Goal: Transaction & Acquisition: Purchase product/service

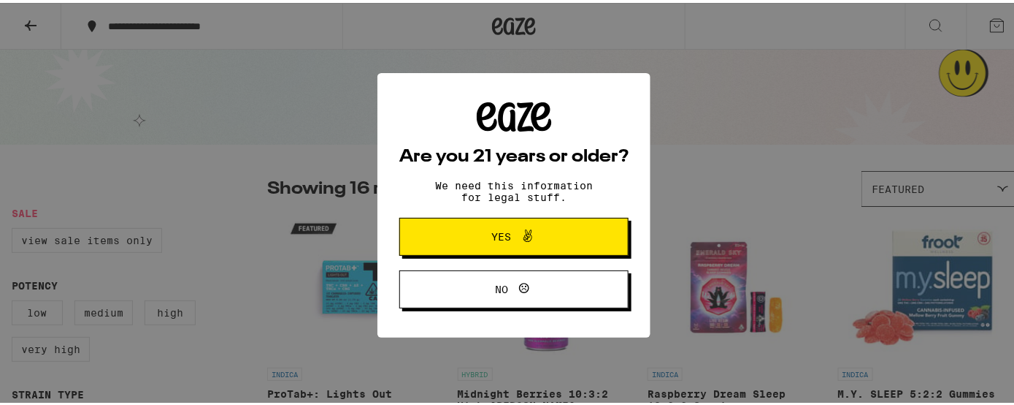
click at [512, 228] on span at bounding box center [524, 233] width 25 height 19
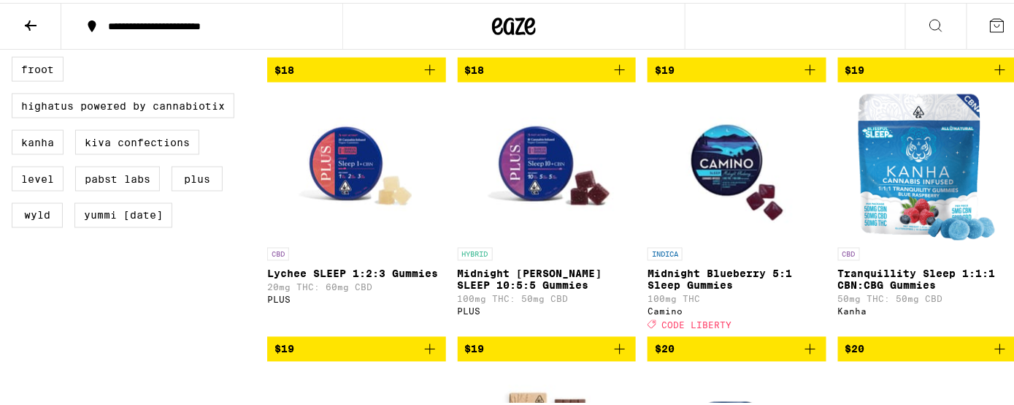
scroll to position [682, 0]
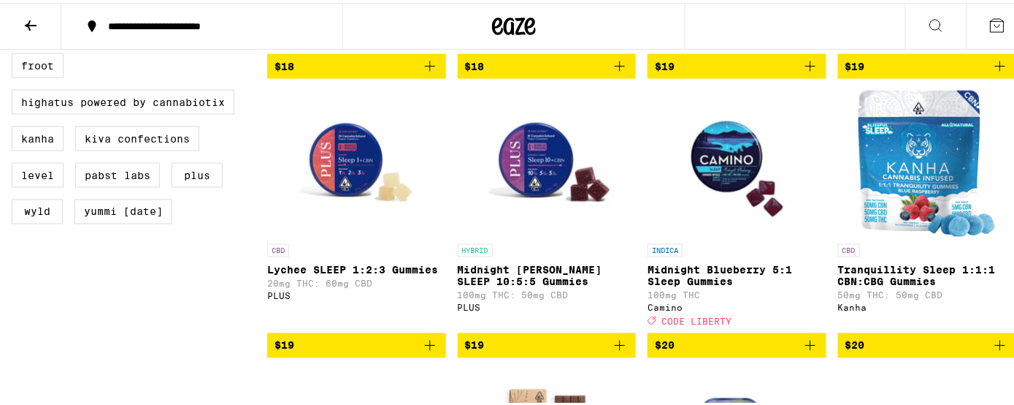
click at [992, 351] on icon "Add to bag" at bounding box center [1001, 343] width 18 height 18
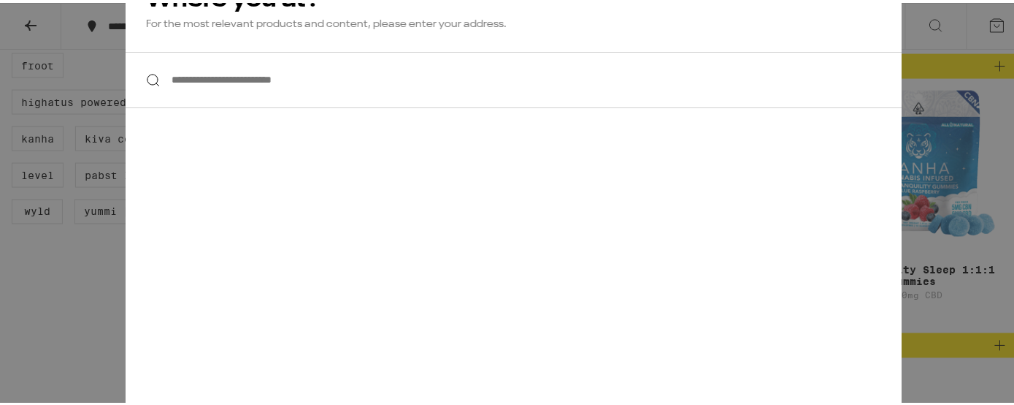
click at [261, 80] on input "**********" at bounding box center [514, 77] width 777 height 56
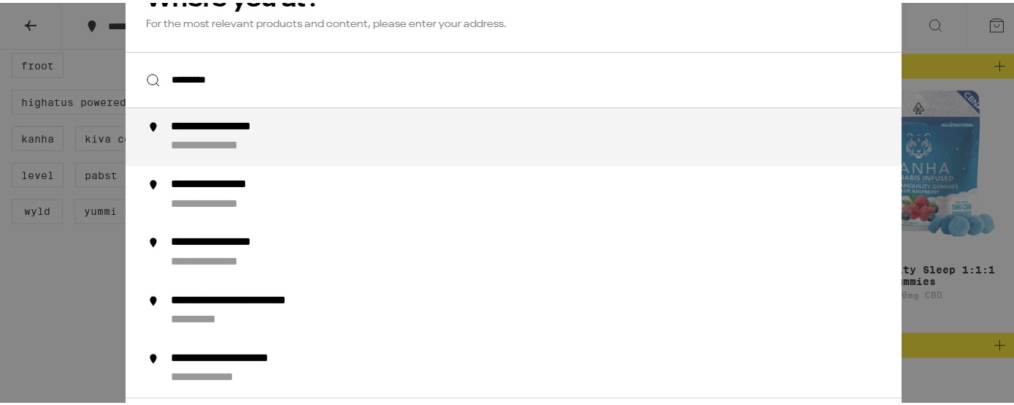
click at [256, 135] on div "**********" at bounding box center [543, 134] width 745 height 34
type input "**********"
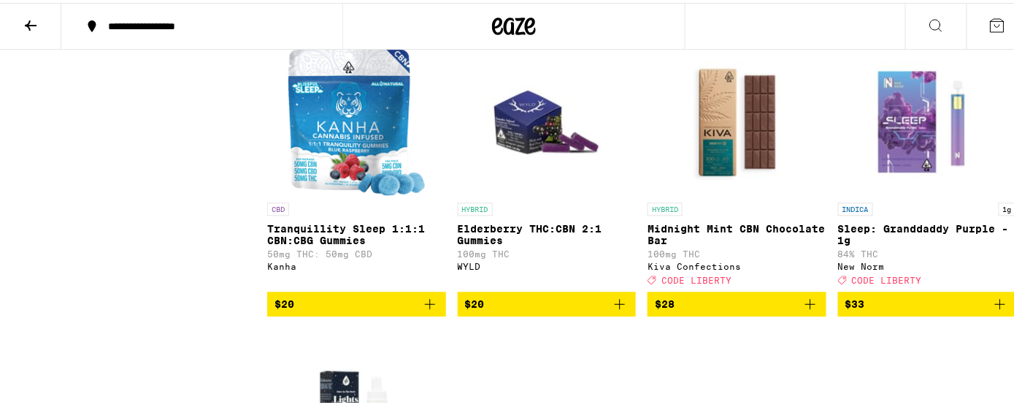
scroll to position [1016, 0]
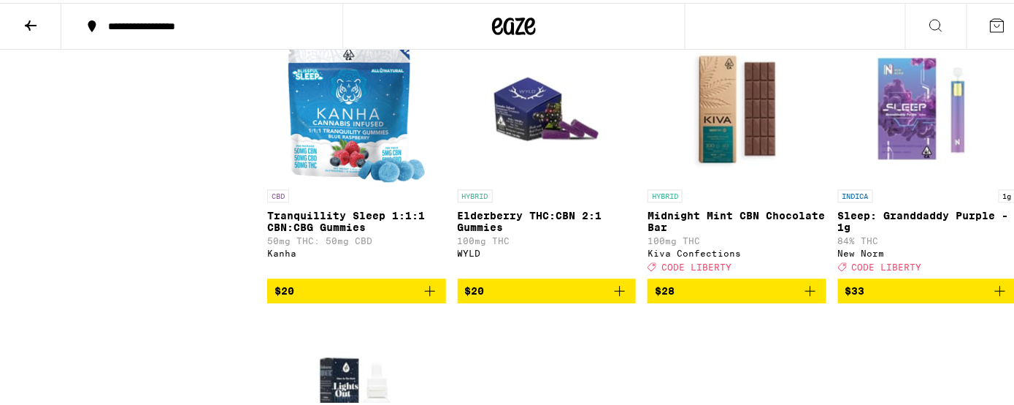
click at [426, 293] on icon "Add to bag" at bounding box center [430, 288] width 10 height 10
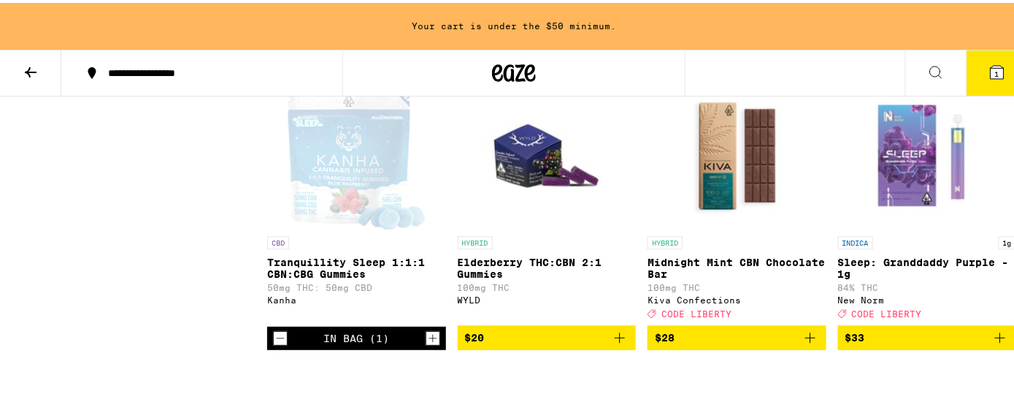
scroll to position [1062, 0]
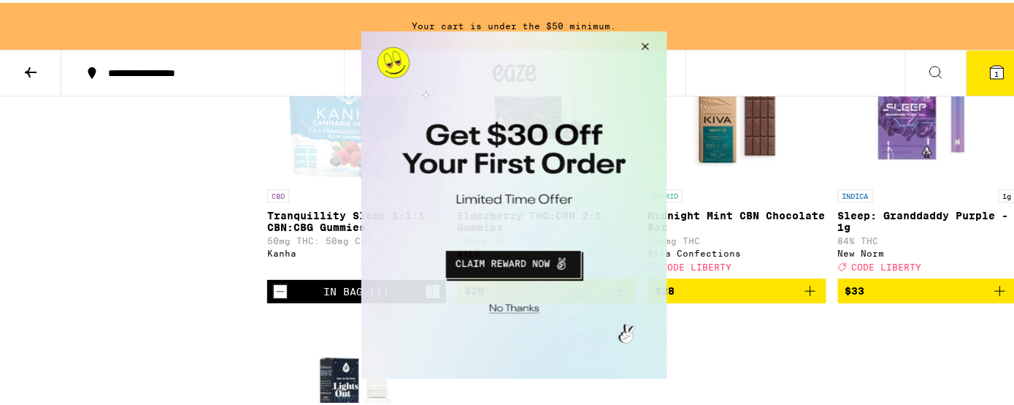
click at [648, 39] on button "Close Modal" at bounding box center [642, 48] width 39 height 35
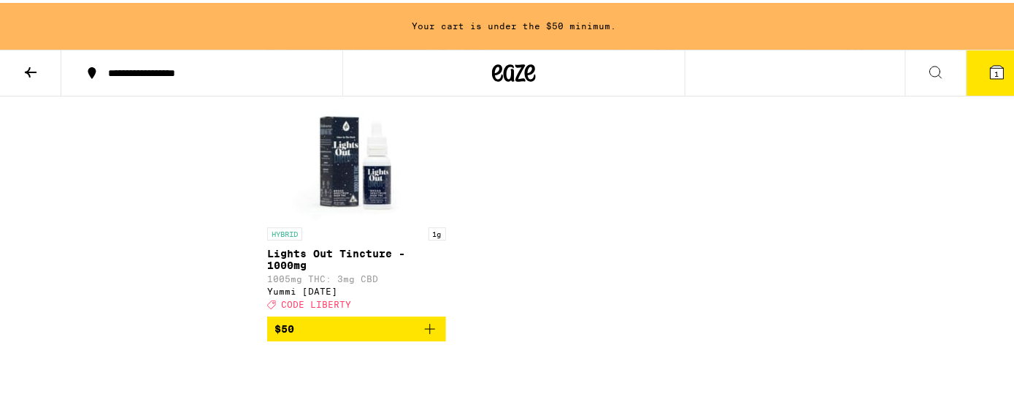
scroll to position [1317, 0]
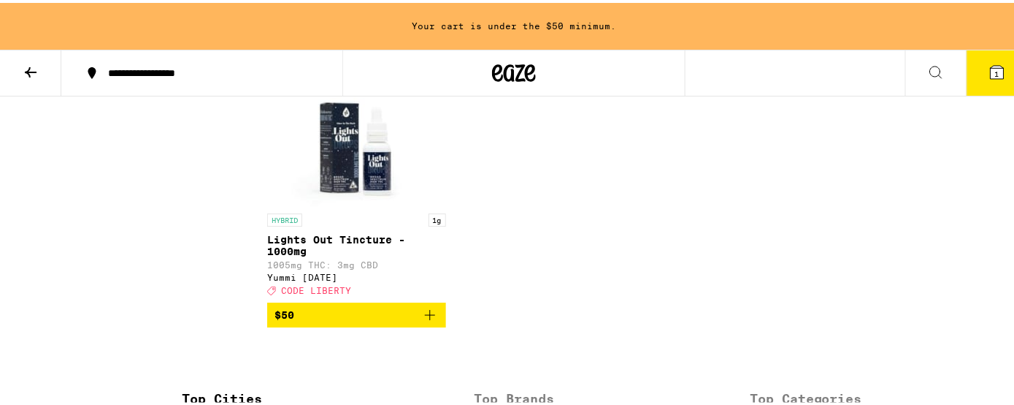
click at [421, 321] on icon "Add to bag" at bounding box center [430, 312] width 18 height 18
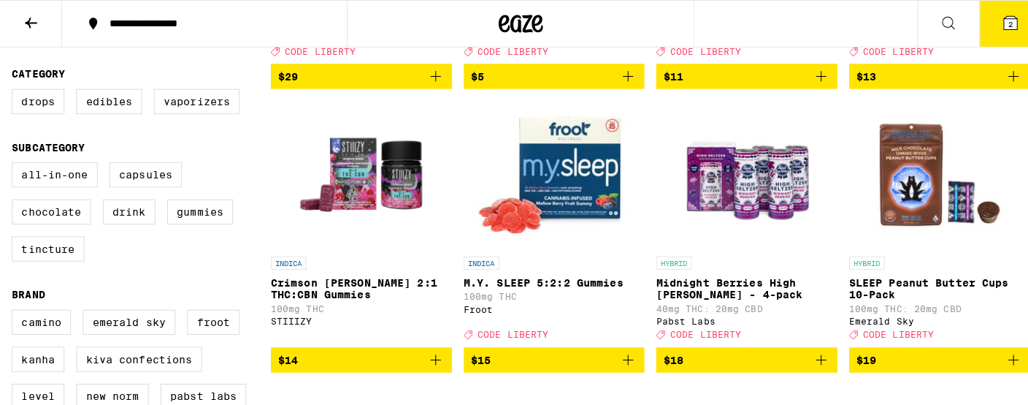
scroll to position [395, 0]
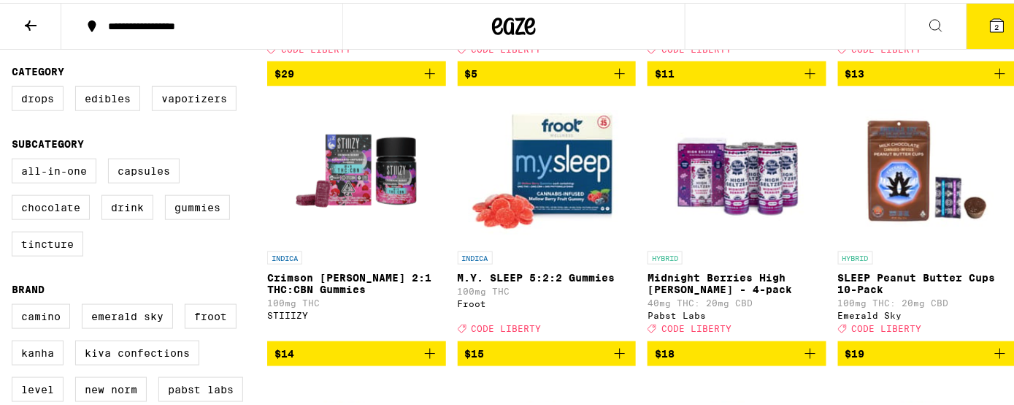
click at [543, 191] on img "Open page for M.Y. SLEEP 5:2:2 Gummies from Froot" at bounding box center [547, 168] width 156 height 146
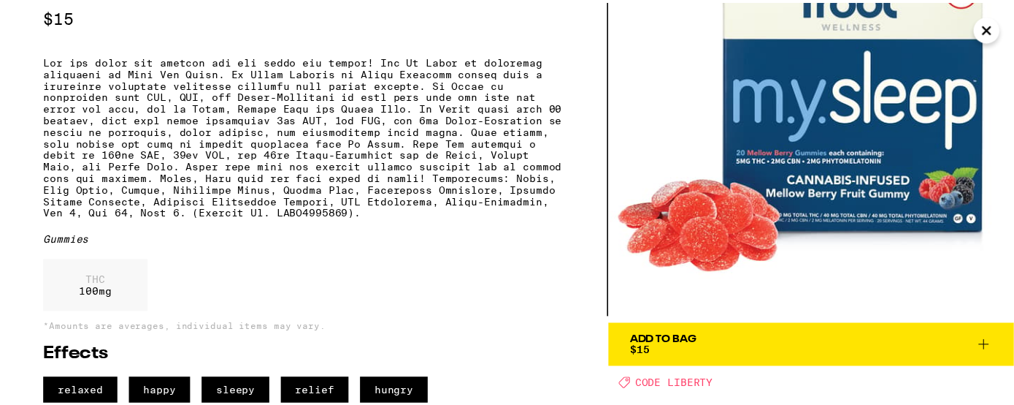
scroll to position [117, 0]
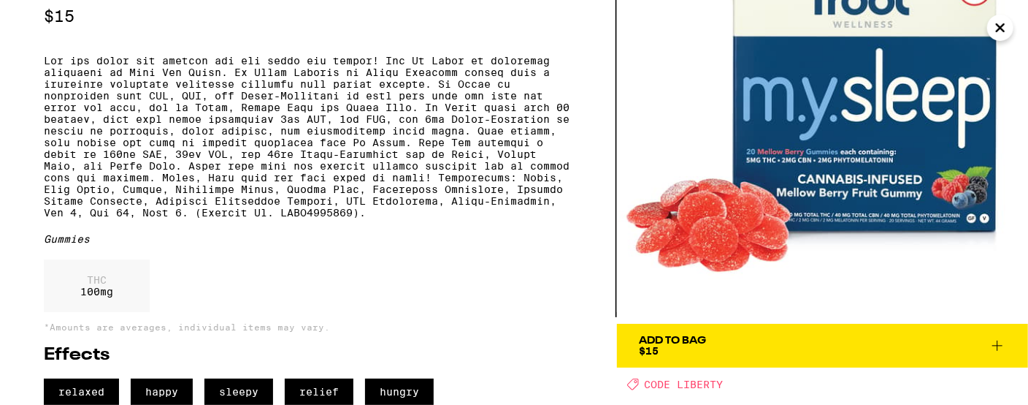
click at [1000, 340] on icon at bounding box center [997, 345] width 10 height 10
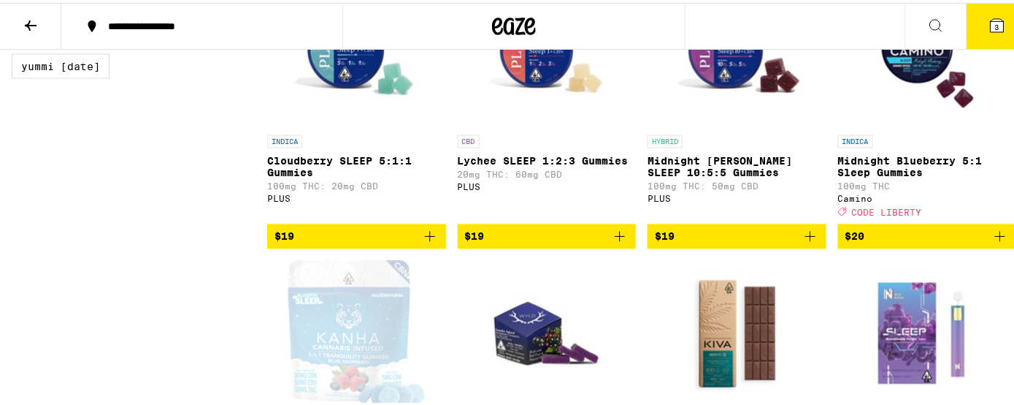
scroll to position [751, 0]
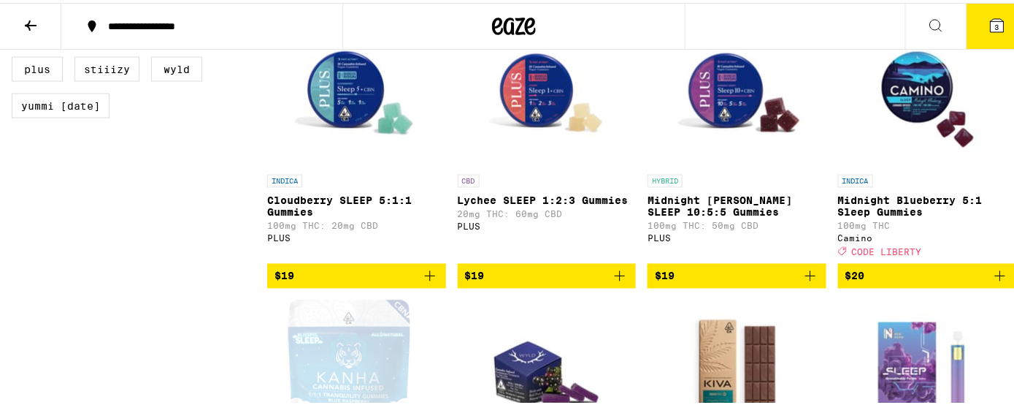
click at [615, 278] on icon "Add to bag" at bounding box center [620, 273] width 10 height 10
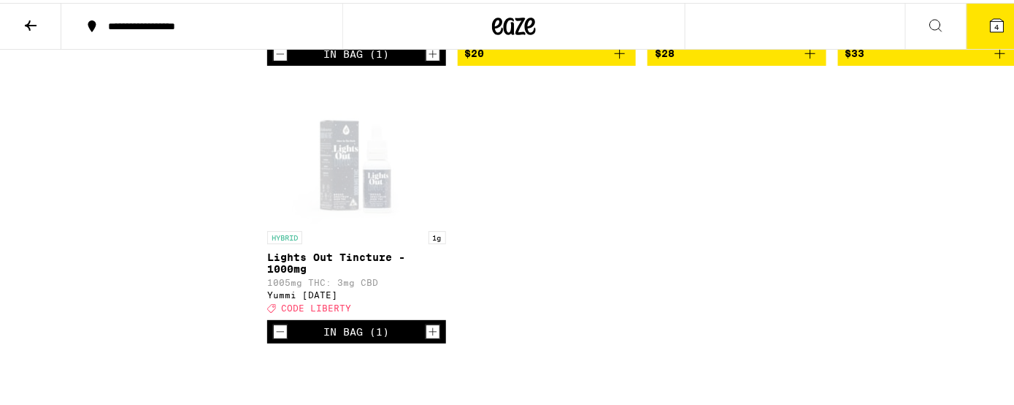
scroll to position [1266, 0]
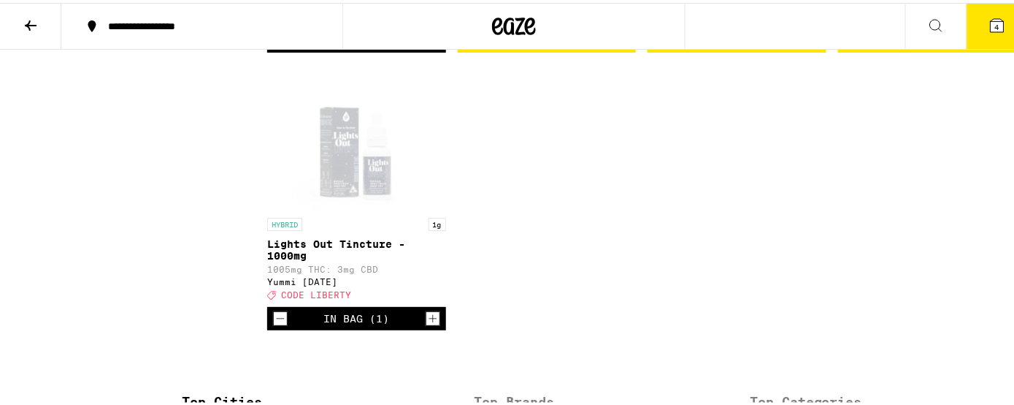
click at [429, 324] on icon "Increment" at bounding box center [432, 316] width 13 height 18
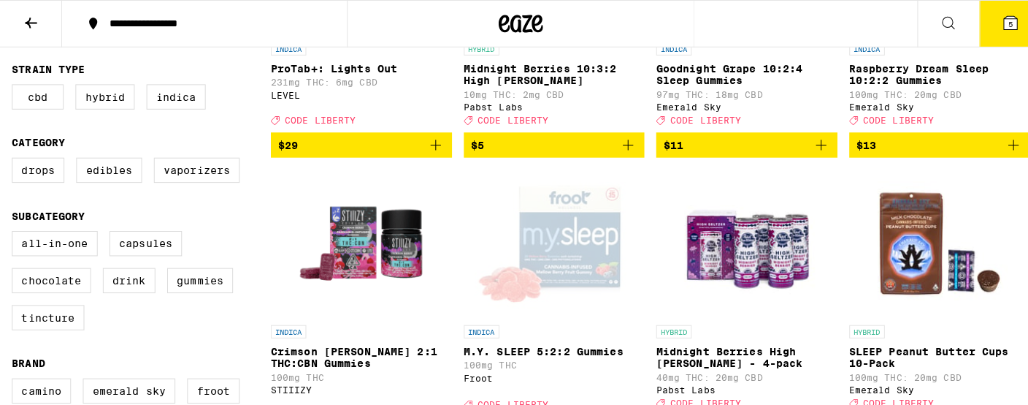
scroll to position [0, 0]
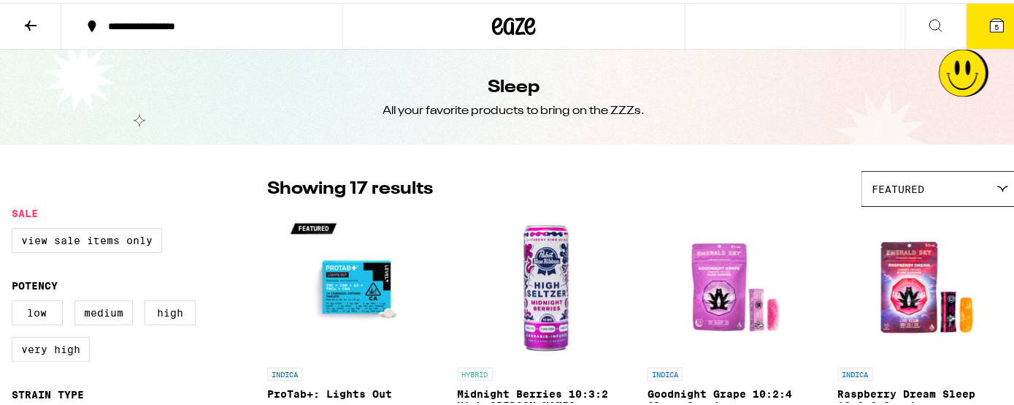
click at [909, 22] on button at bounding box center [935, 24] width 61 height 46
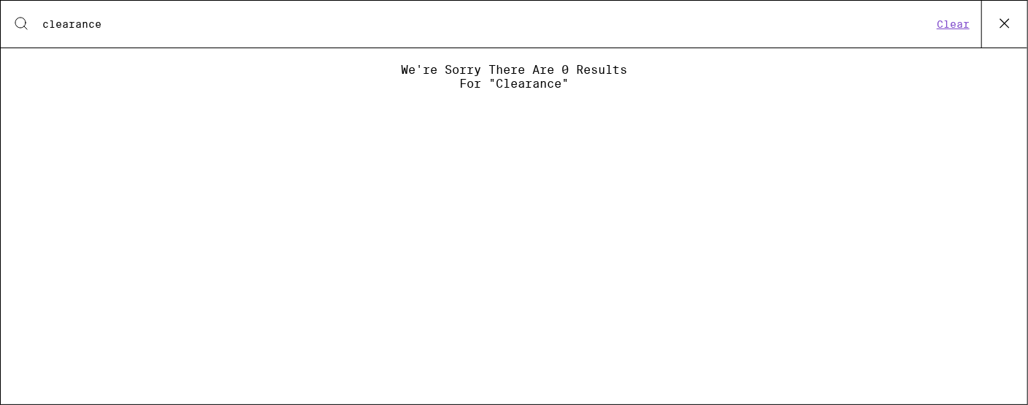
type input "clearance"
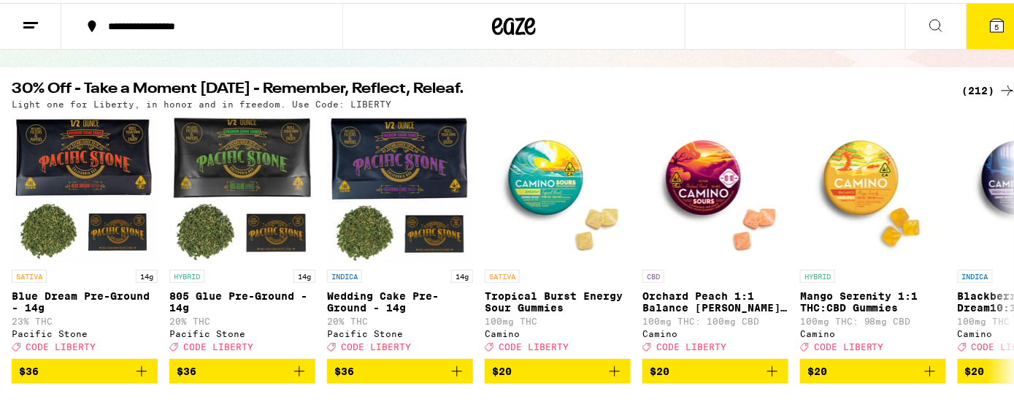
scroll to position [136, 0]
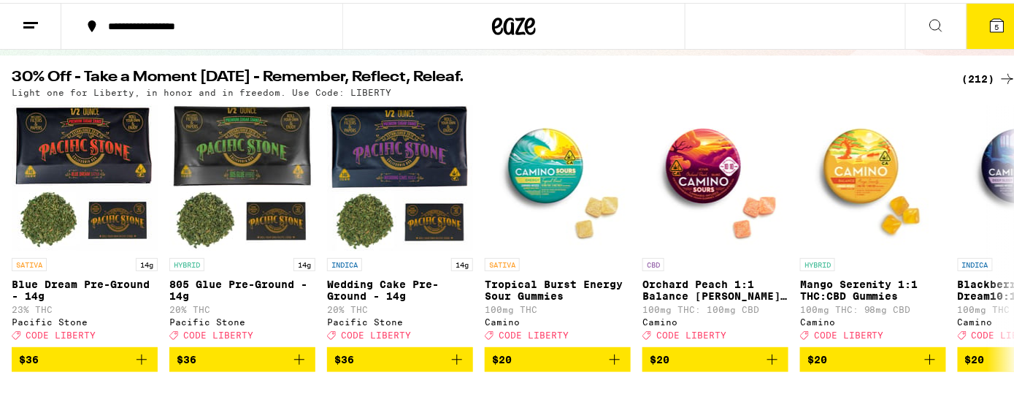
click at [999, 74] on icon at bounding box center [1008, 76] width 18 height 18
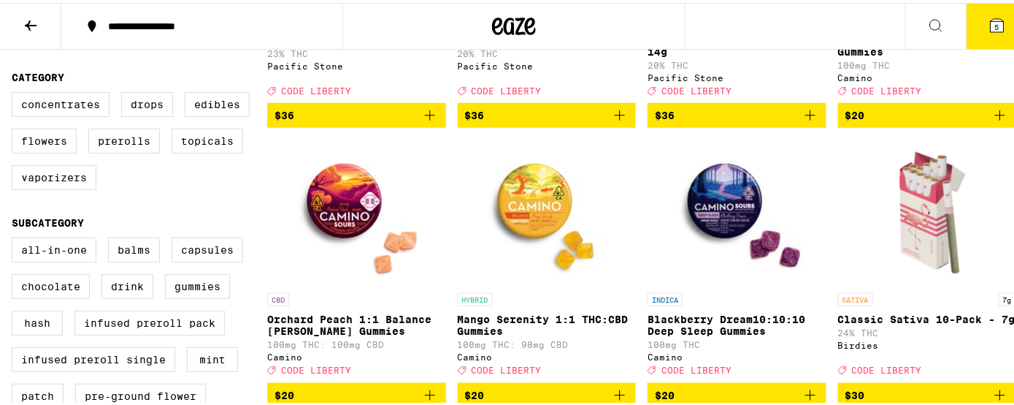
scroll to position [427, 0]
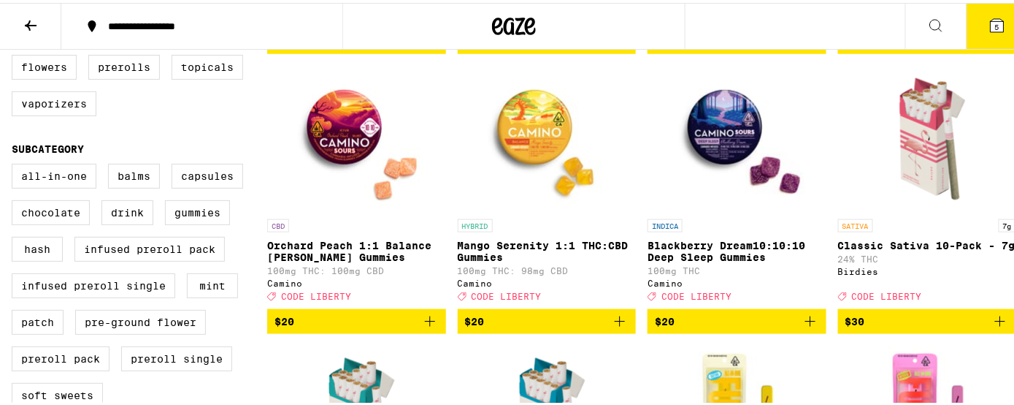
click at [802, 327] on icon "Add to bag" at bounding box center [811, 319] width 18 height 18
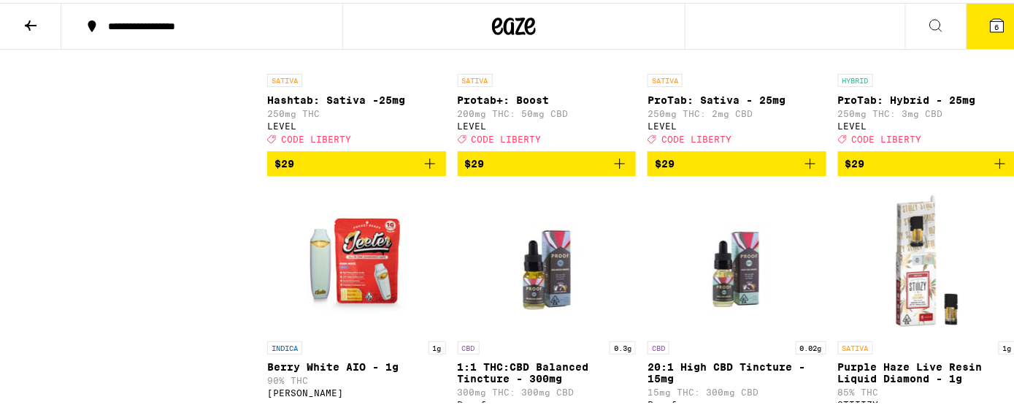
scroll to position [9472, 0]
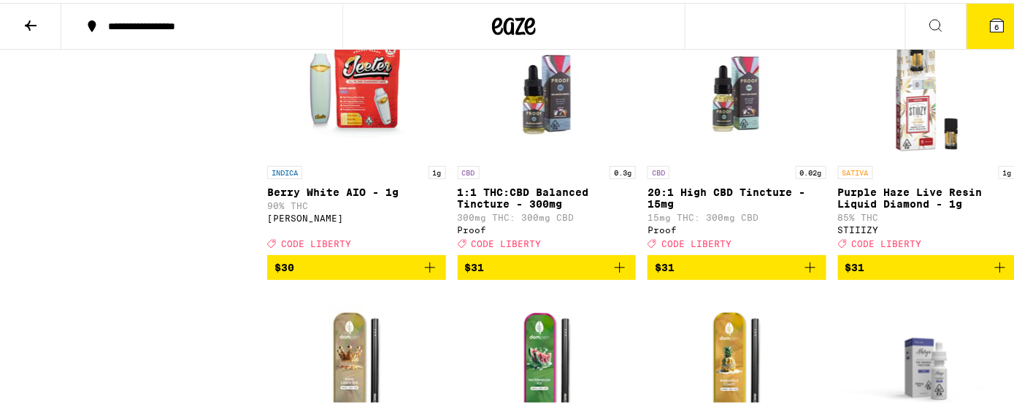
scroll to position [9544, 0]
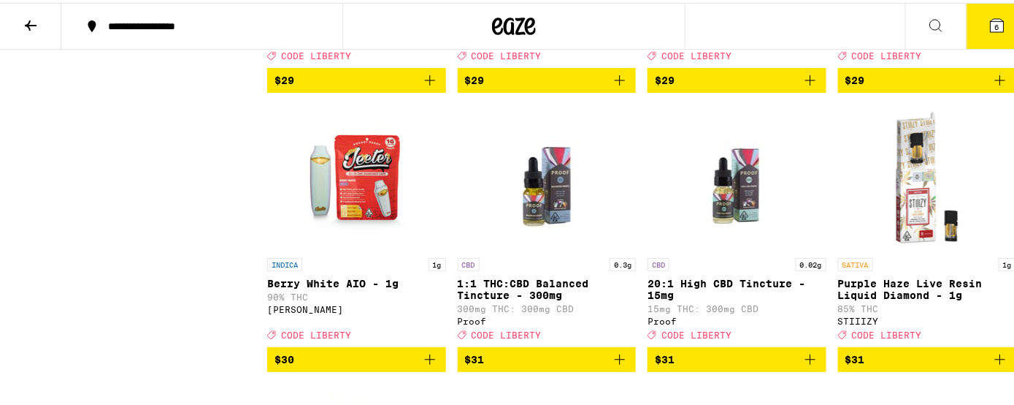
scroll to position [9485, 0]
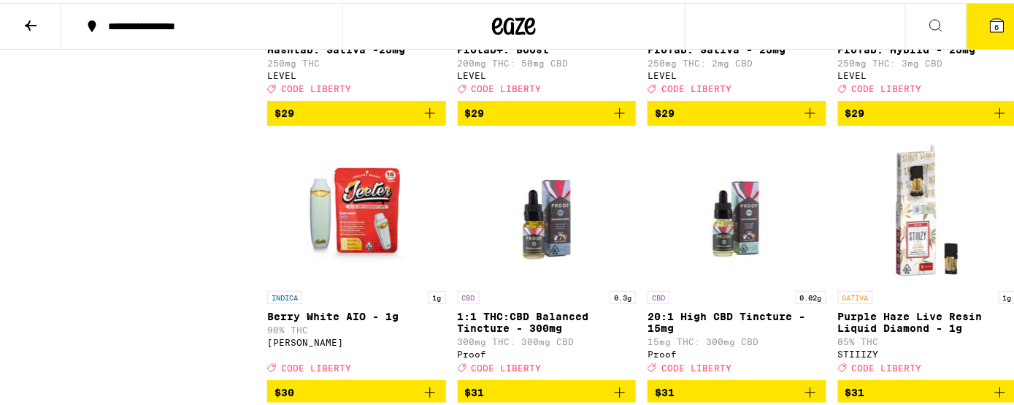
click at [802, 119] on icon "Add to bag" at bounding box center [811, 110] width 18 height 18
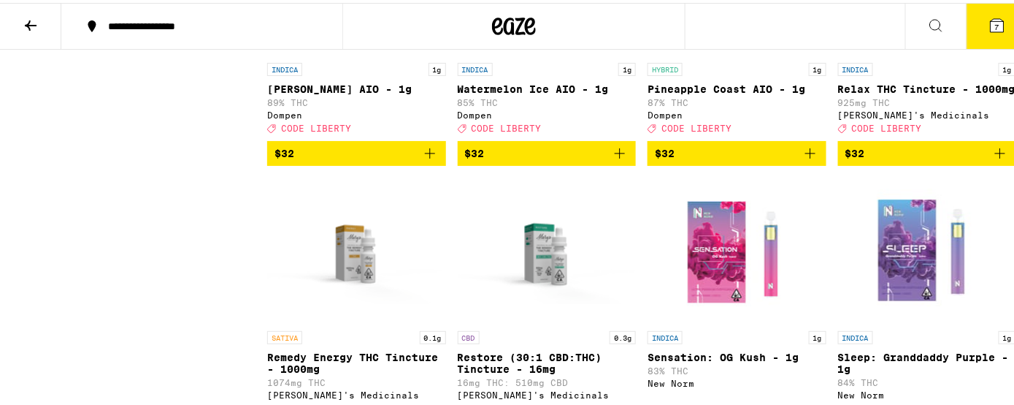
scroll to position [10090, 0]
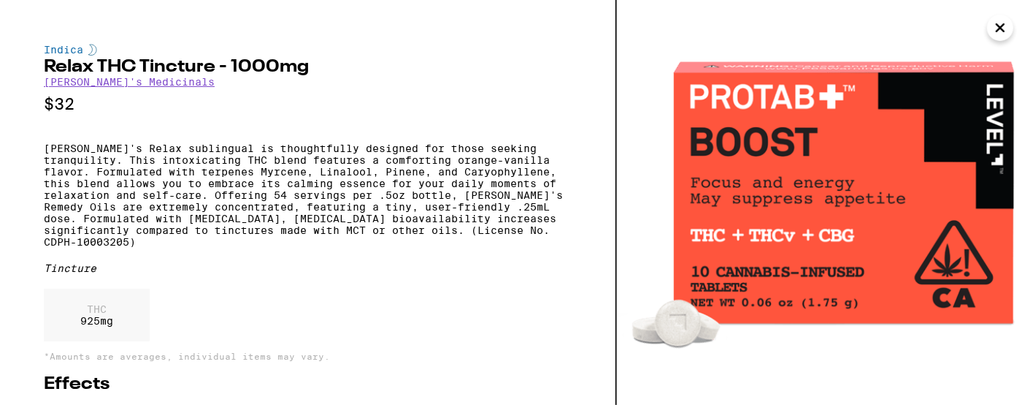
click at [1002, 26] on icon "Close" at bounding box center [1000, 27] width 7 height 7
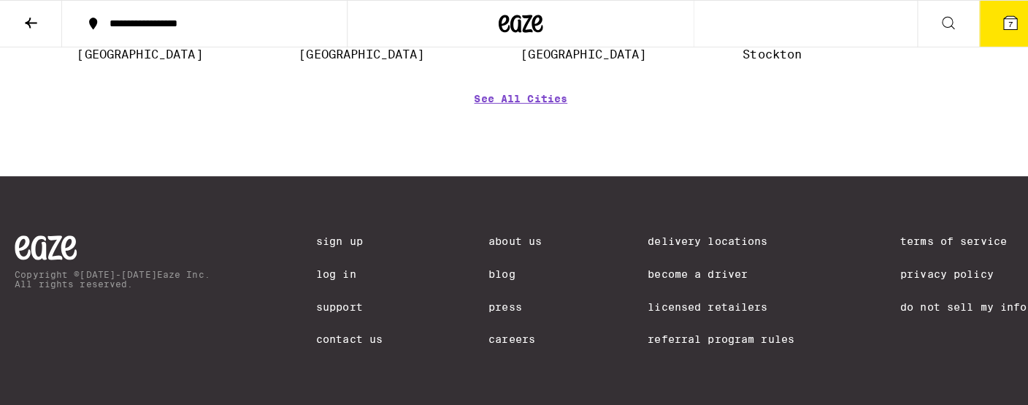
scroll to position [15095, 0]
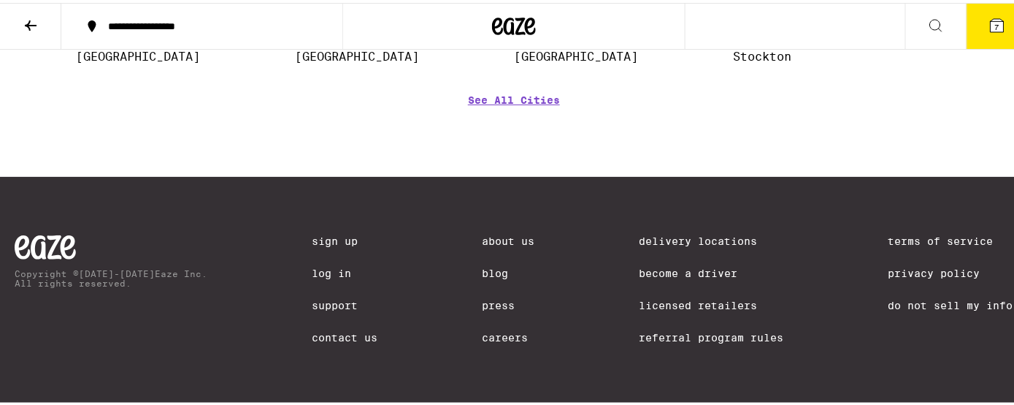
click at [991, 22] on icon at bounding box center [997, 22] width 13 height 13
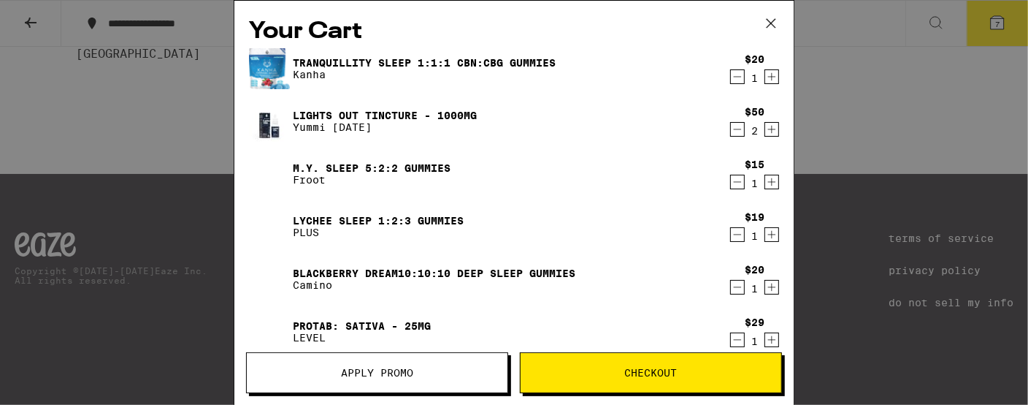
click at [424, 365] on button "Apply Promo" at bounding box center [377, 372] width 262 height 41
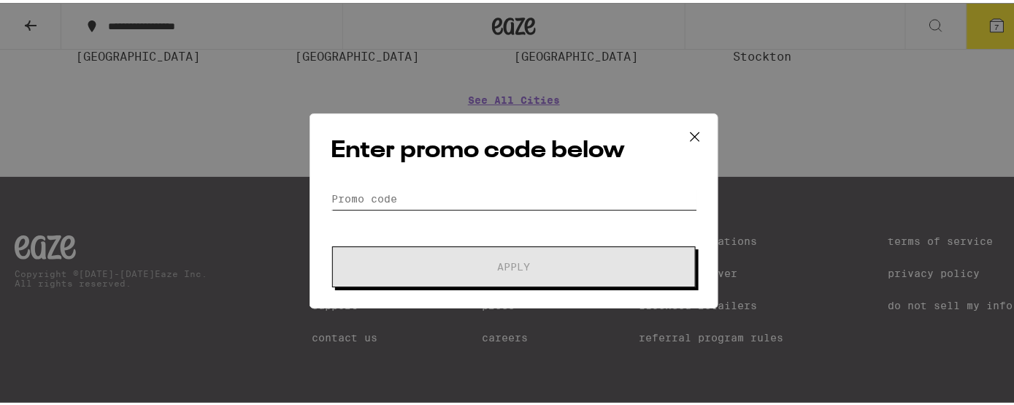
click at [449, 188] on input "Promo Code" at bounding box center [514, 191] width 367 height 22
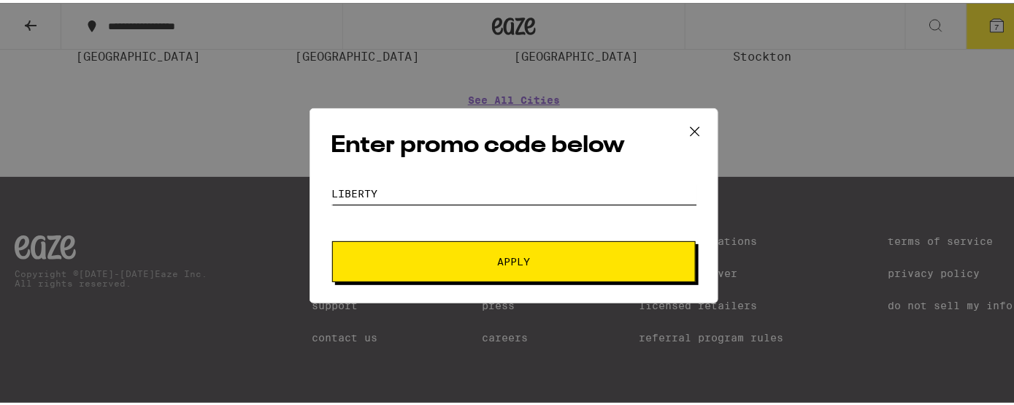
type input "LIBERTY"
click at [498, 261] on span "Apply" at bounding box center [514, 258] width 33 height 10
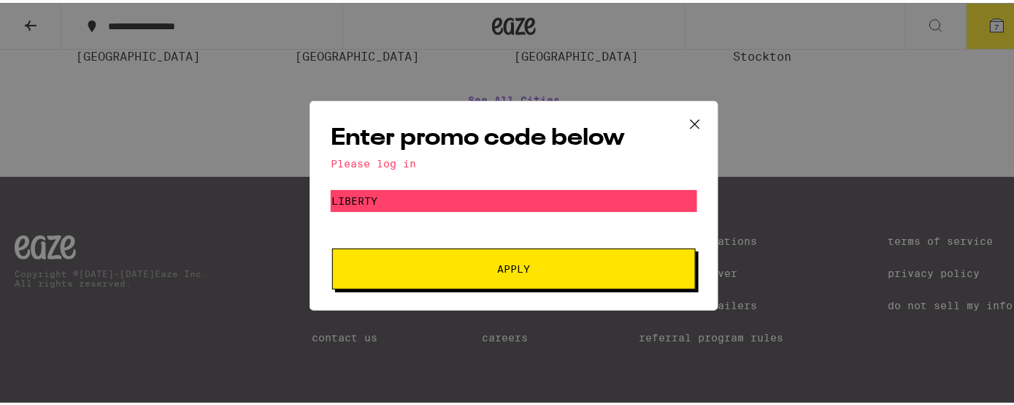
click at [498, 261] on span "Apply" at bounding box center [514, 266] width 33 height 10
click at [685, 120] on icon at bounding box center [695, 121] width 22 height 22
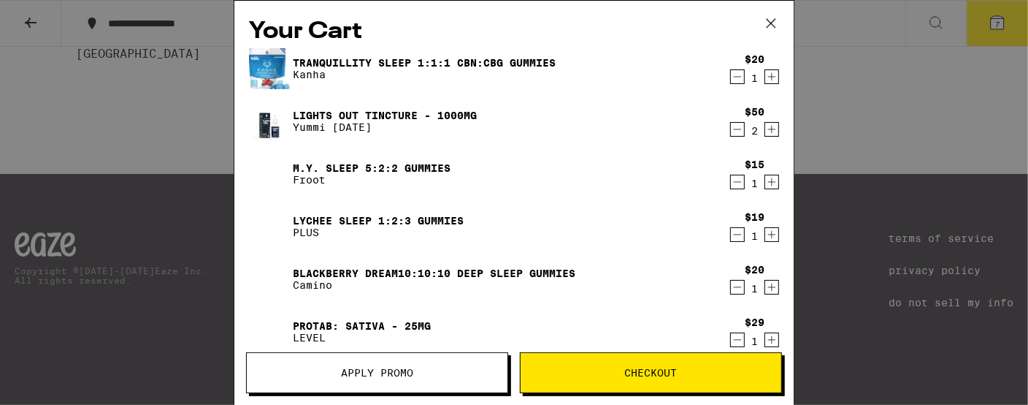
click at [426, 369] on span "Apply Promo" at bounding box center [377, 372] width 261 height 10
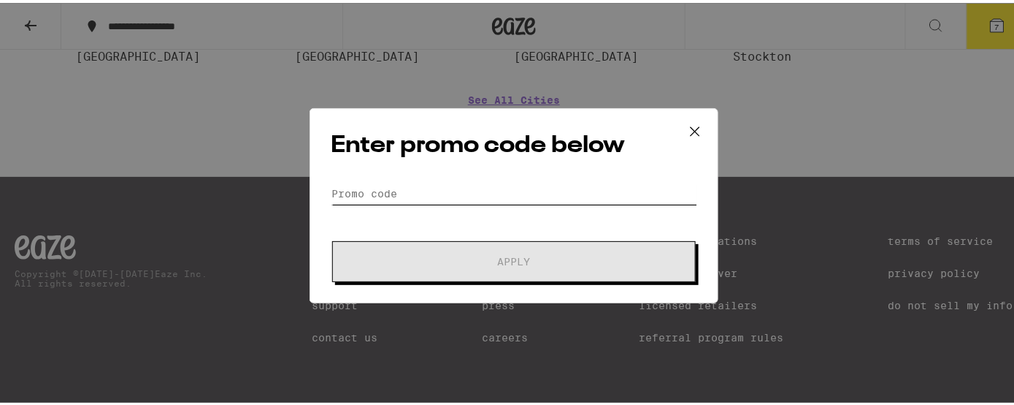
click at [383, 185] on input "Promo Code" at bounding box center [514, 191] width 367 height 22
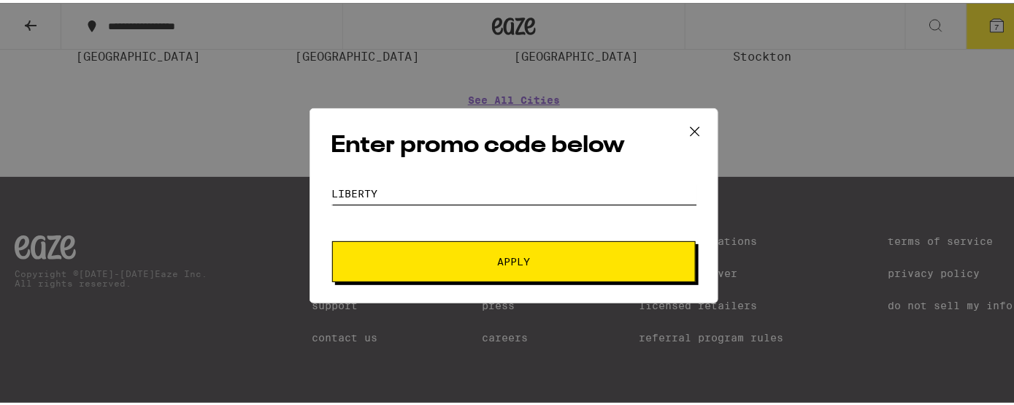
type input "liberty"
click at [437, 246] on button "Apply" at bounding box center [514, 258] width 364 height 41
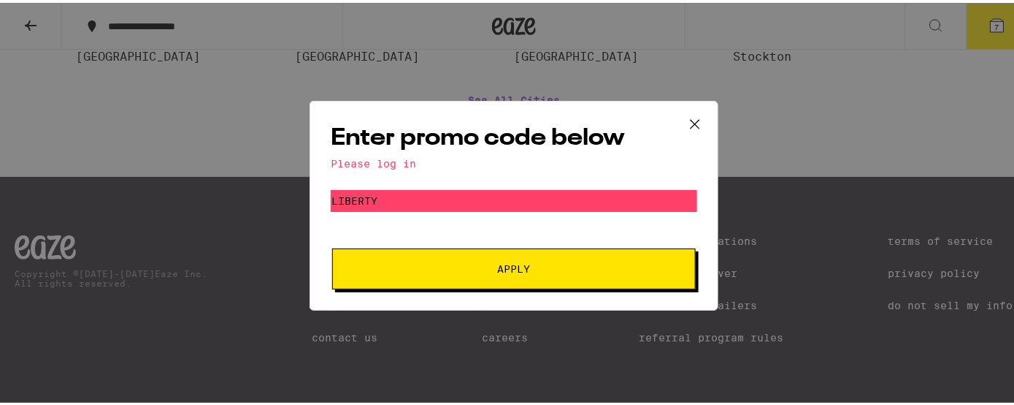
click at [522, 262] on span "Apply" at bounding box center [514, 266] width 33 height 10
click at [557, 261] on span "Apply" at bounding box center [514, 266] width 263 height 10
click at [688, 115] on icon at bounding box center [695, 121] width 22 height 22
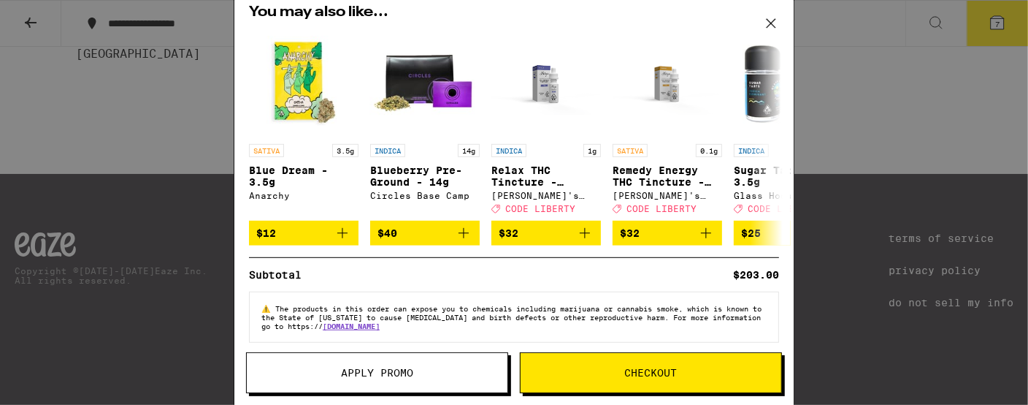
scroll to position [386, 0]
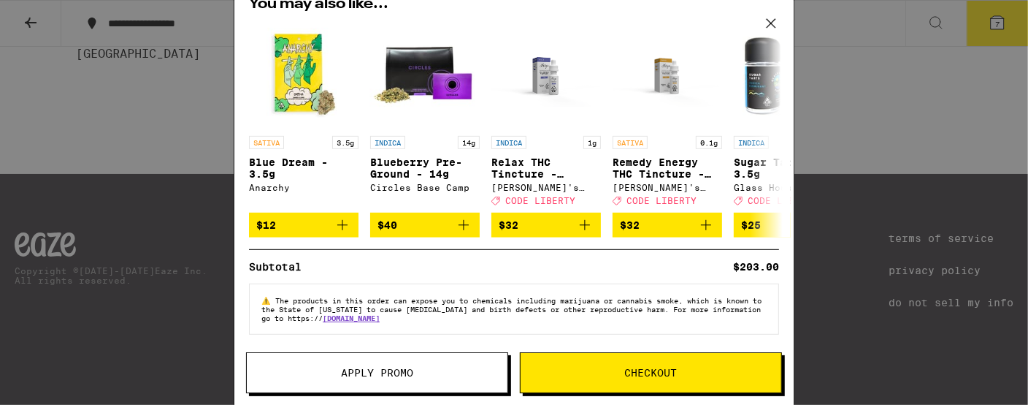
click at [648, 372] on span "Checkout" at bounding box center [651, 372] width 53 height 10
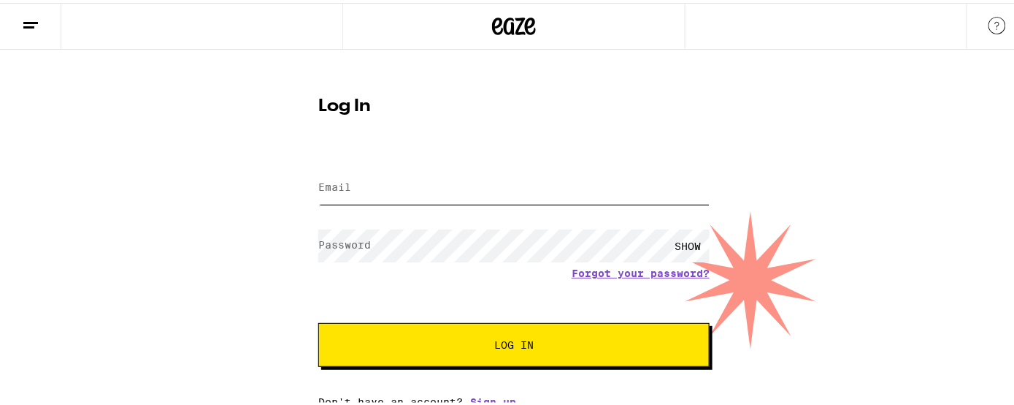
click at [424, 191] on input "Email" at bounding box center [513, 185] width 391 height 33
type input "[EMAIL_ADDRESS][DOMAIN_NAME]"
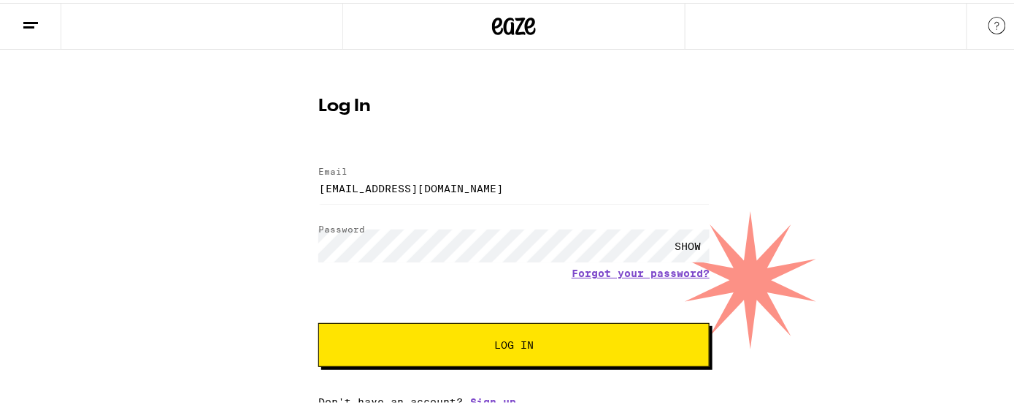
click at [538, 348] on button "Log In" at bounding box center [513, 342] width 391 height 44
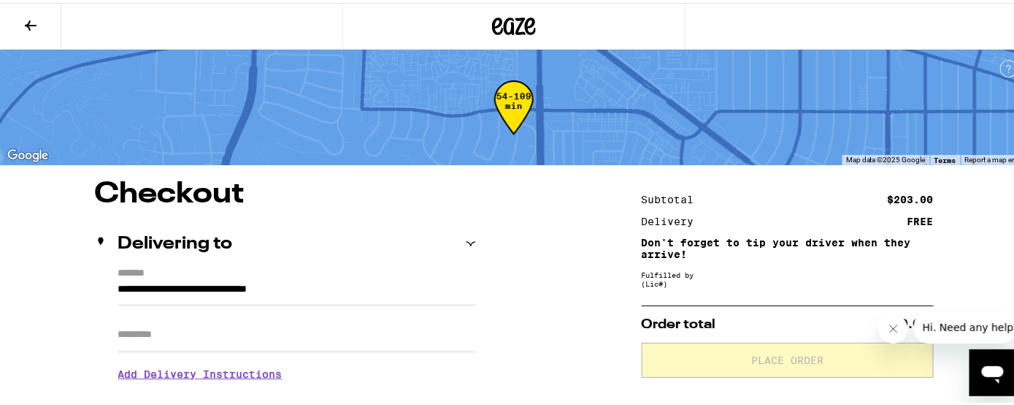
click at [34, 17] on icon at bounding box center [31, 23] width 18 height 18
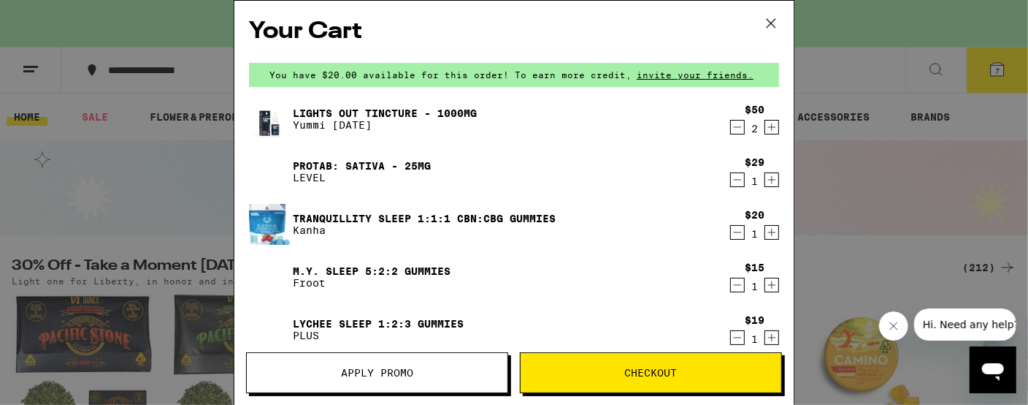
click at [387, 378] on span "Apply Promo" at bounding box center [377, 372] width 72 height 10
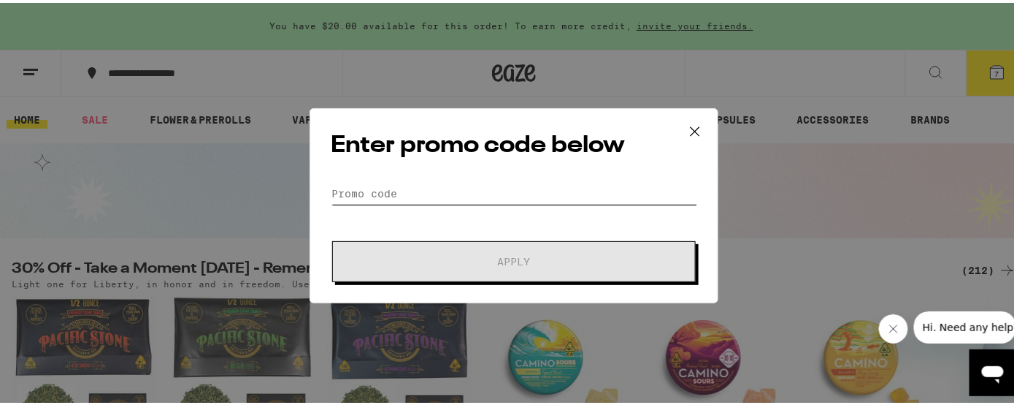
click at [405, 184] on input "Promo Code" at bounding box center [514, 191] width 367 height 22
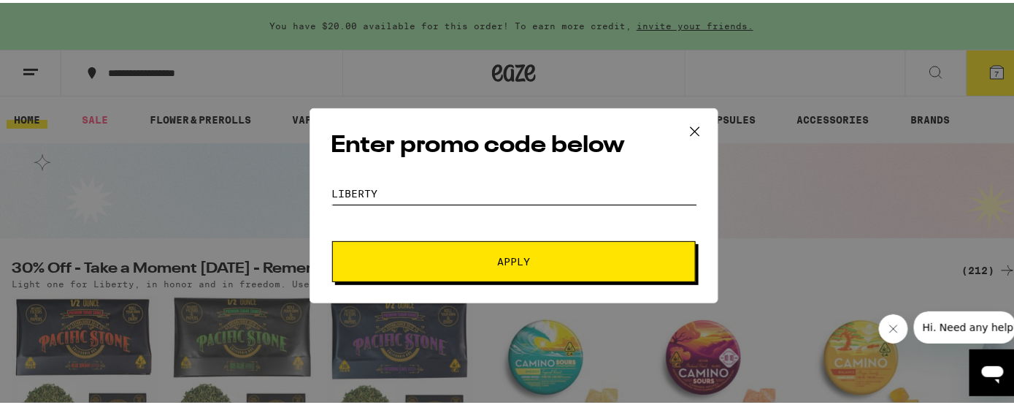
type input "liberty"
click at [498, 246] on button "Apply" at bounding box center [514, 258] width 364 height 41
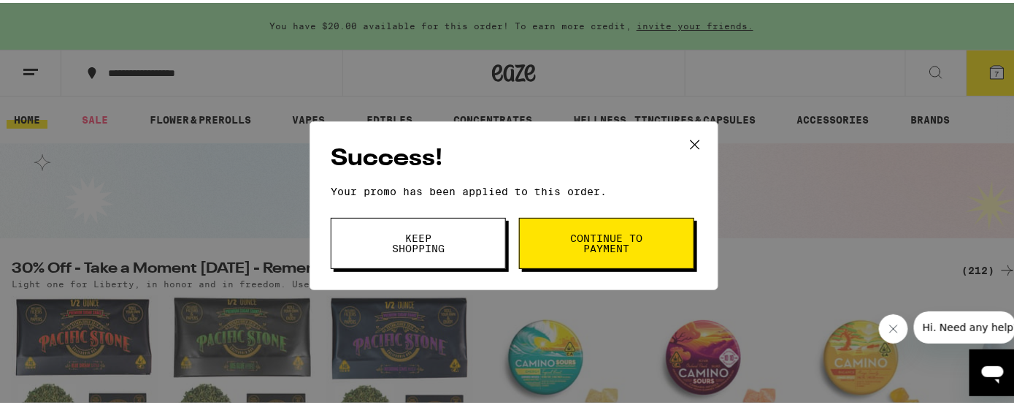
click at [588, 244] on span "Continue to payment" at bounding box center [607, 240] width 74 height 20
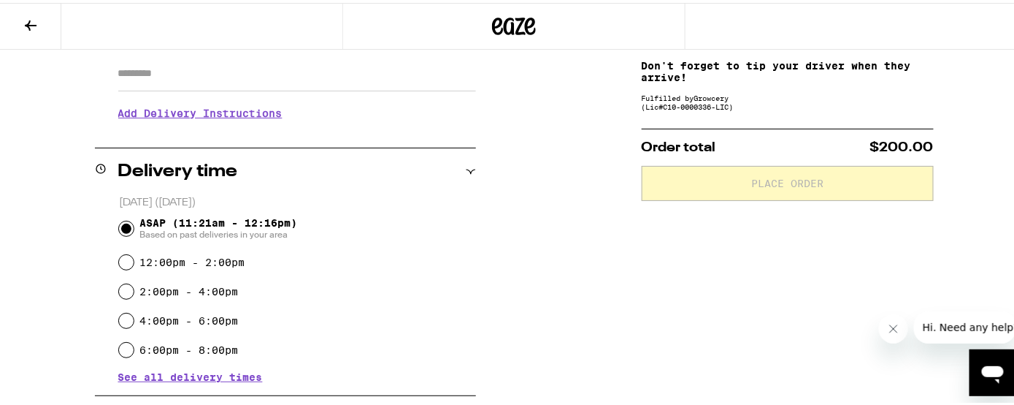
scroll to position [285, 0]
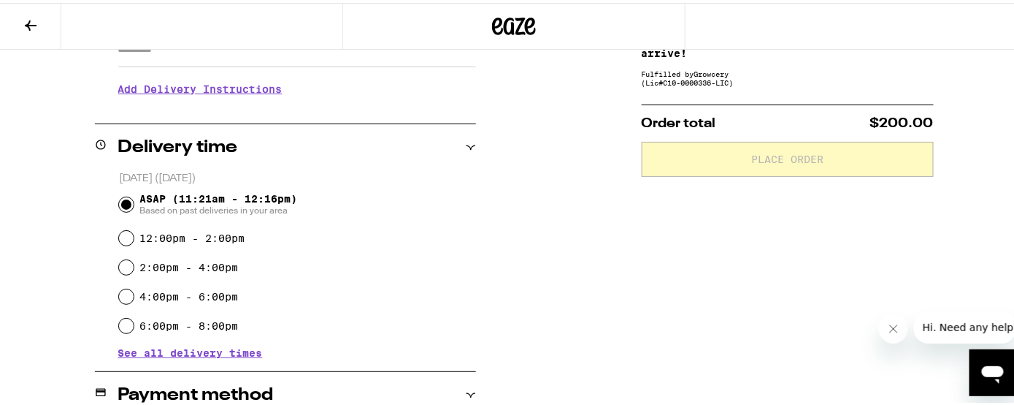
click at [183, 348] on span "See all delivery times" at bounding box center [190, 350] width 145 height 10
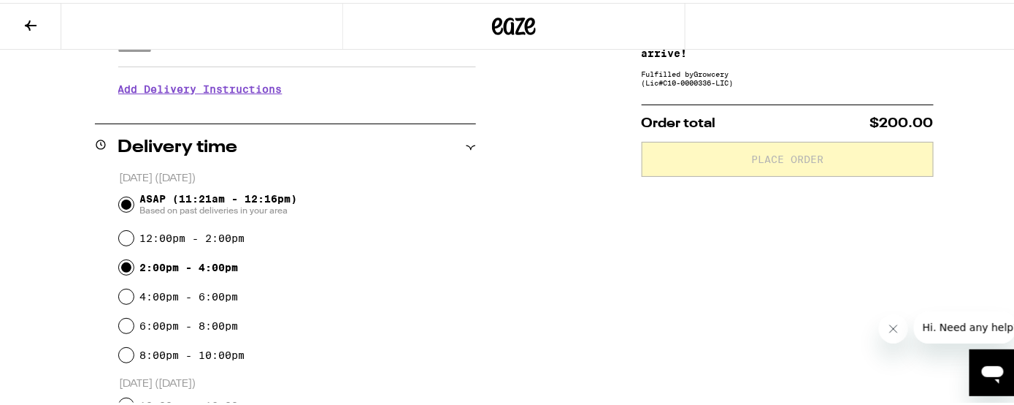
click at [126, 265] on input "2:00pm - 4:00pm" at bounding box center [126, 264] width 15 height 15
radio input "true"
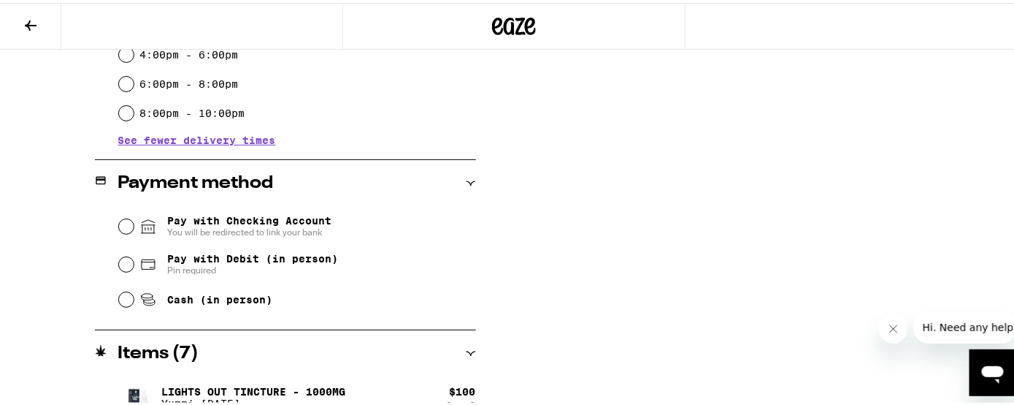
scroll to position [729, 0]
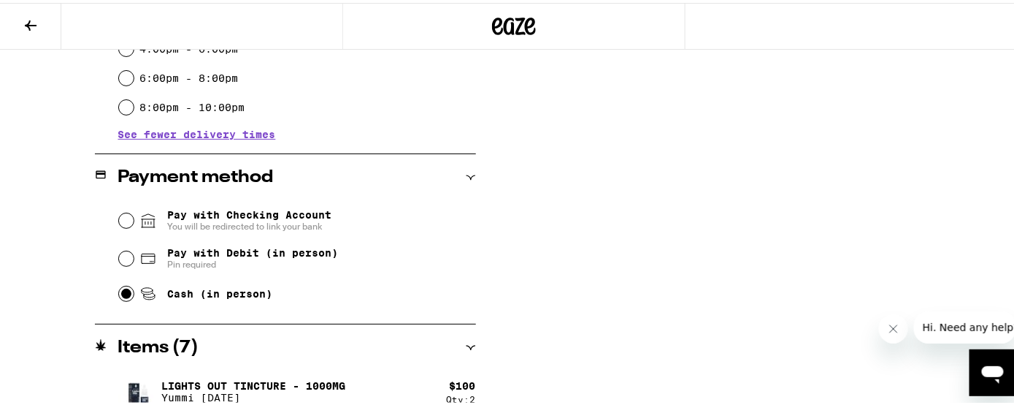
click at [128, 294] on input "Cash (in person)" at bounding box center [126, 290] width 15 height 15
radio input "true"
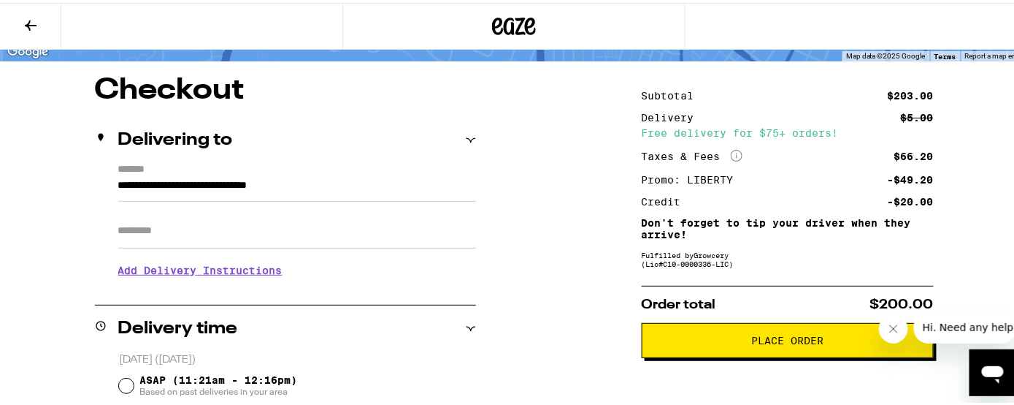
scroll to position [89, 0]
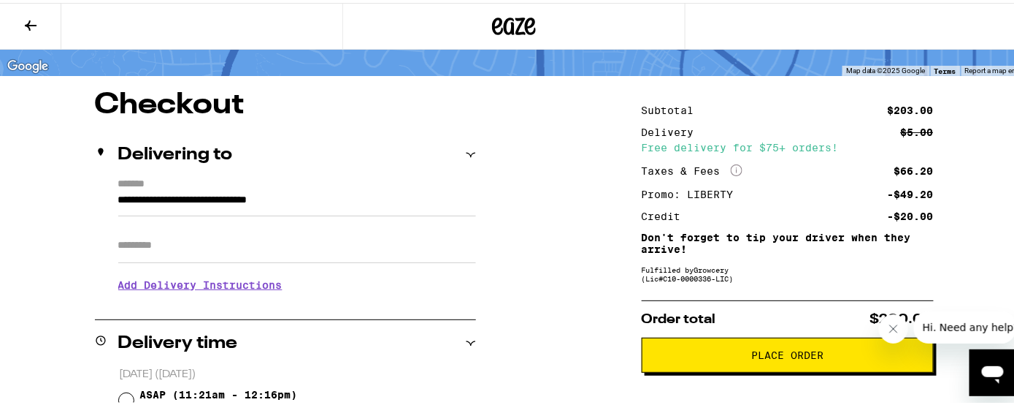
click at [779, 345] on button "Place Order" at bounding box center [788, 351] width 292 height 35
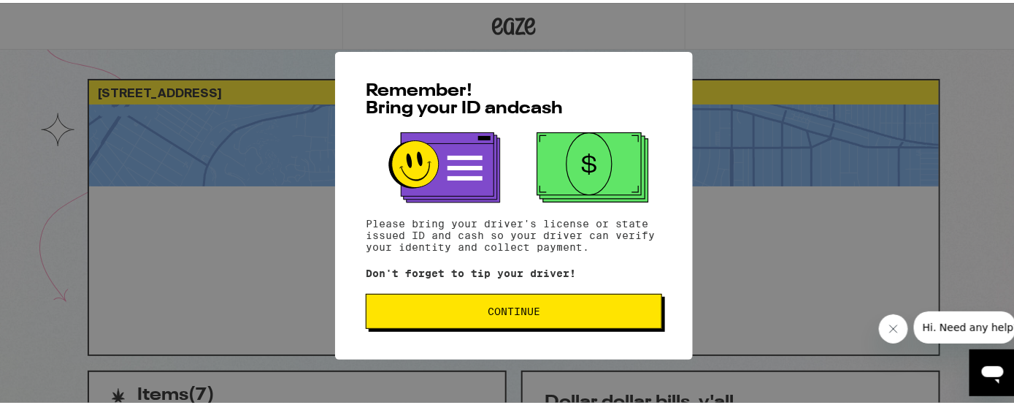
click at [552, 306] on span "Continue" at bounding box center [514, 308] width 272 height 10
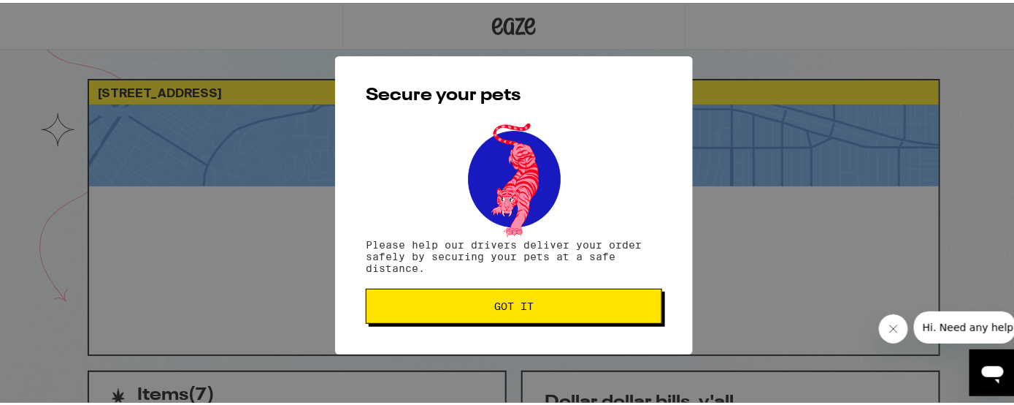
click at [552, 306] on span "Got it" at bounding box center [514, 303] width 272 height 10
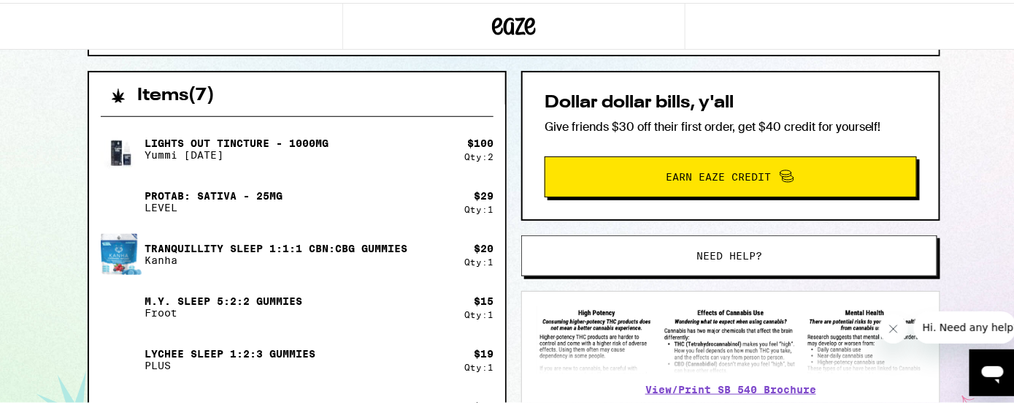
scroll to position [309, 0]
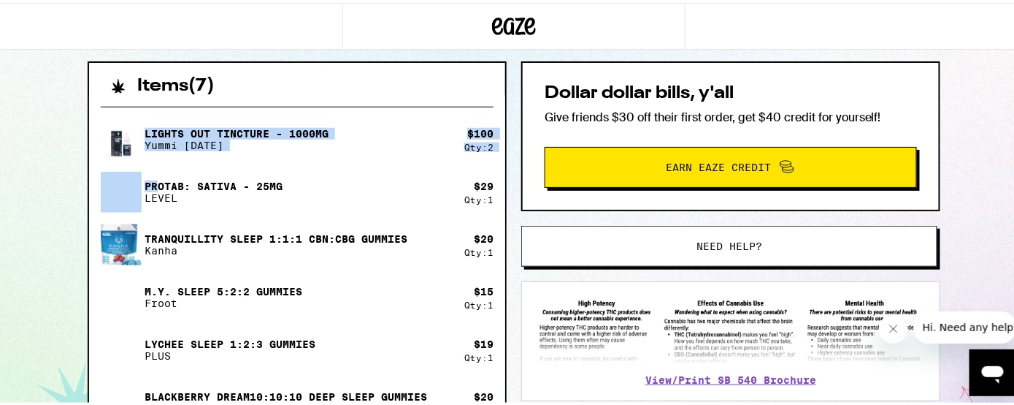
drag, startPoint x: 137, startPoint y: 123, endPoint x: 151, endPoint y: 184, distance: 63.1
click at [151, 184] on div "Lights Out Tincture - 1000mg Yummi [DATE] $ 100 Qty: 2 ProTab: Sativa - 25mg LE…" at bounding box center [297, 268] width 393 height 304
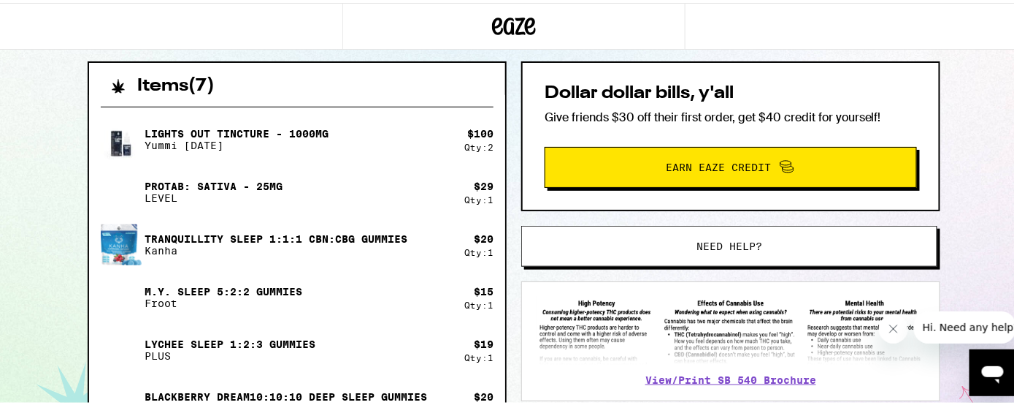
click at [91, 65] on div "Items ( 7 )" at bounding box center [297, 76] width 416 height 32
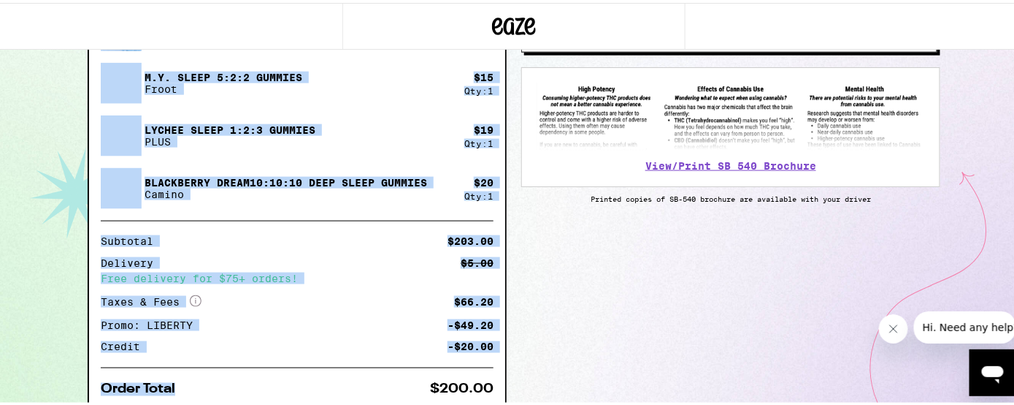
scroll to position [570, 0]
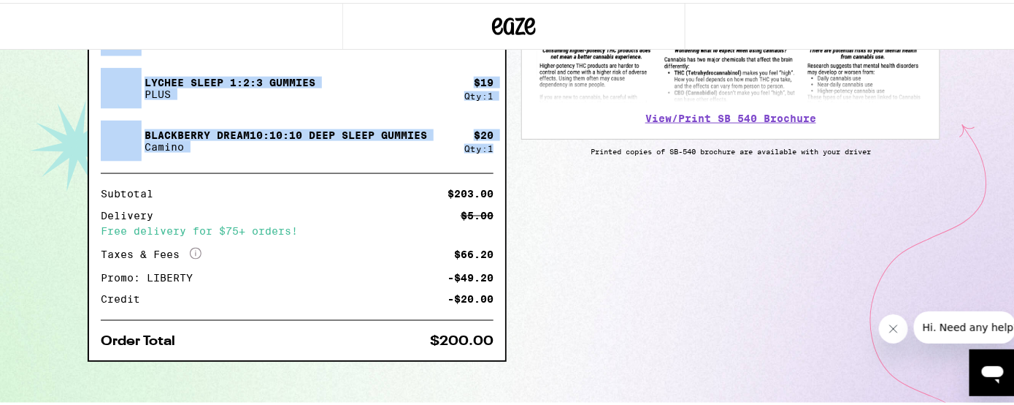
drag, startPoint x: 130, startPoint y: 77, endPoint x: 353, endPoint y: 160, distance: 237.5
click at [353, 160] on div "Items ( 7 ) Lights Out Tincture - 1000mg Yummi [DATE] $ 100 Qty: 2 ProTab: Sati…" at bounding box center [297, 78] width 419 height 562
copy div "Items ( 7 ) Lights Out Tincture - 1000mg Yummi [DATE] $ 100 Qty: 2 ProTab: Sati…"
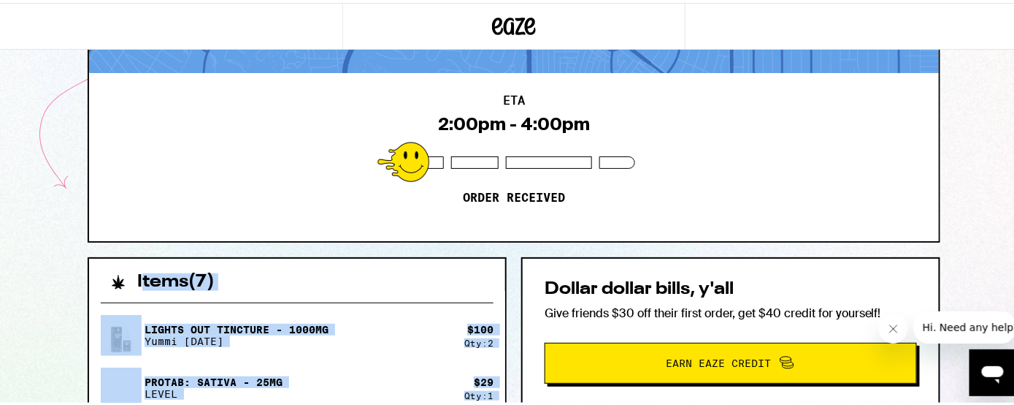
scroll to position [64, 0]
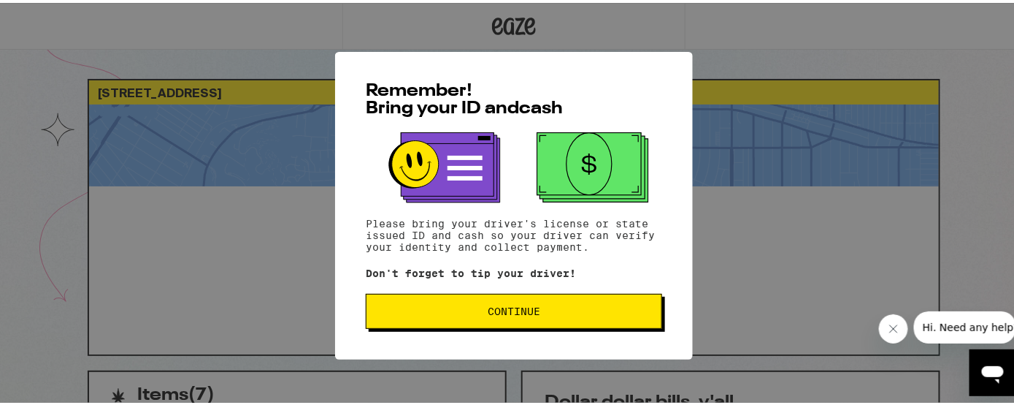
click at [498, 313] on span "Continue" at bounding box center [514, 308] width 53 height 10
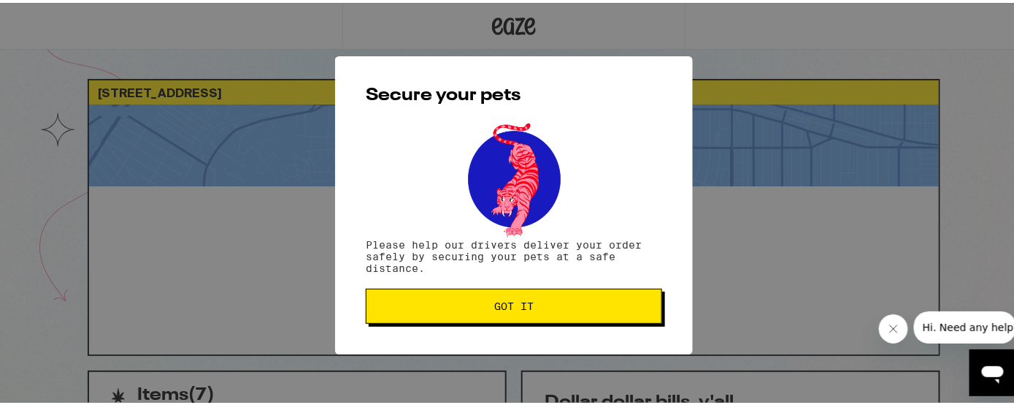
click at [500, 308] on span "Got it" at bounding box center [513, 303] width 39 height 10
